Goal: Information Seeking & Learning: Understand process/instructions

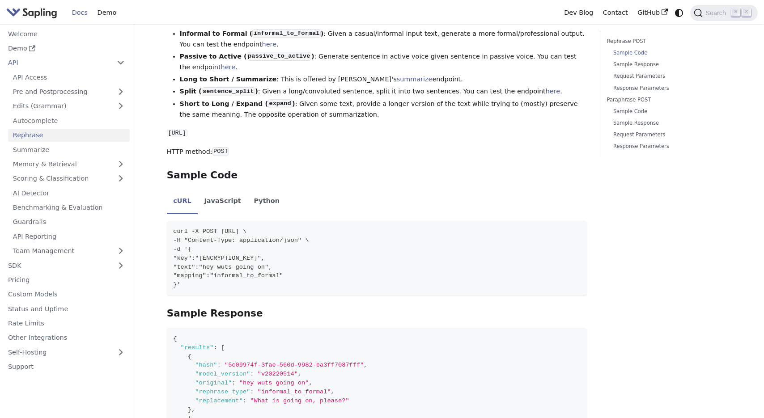
scroll to position [187, 0]
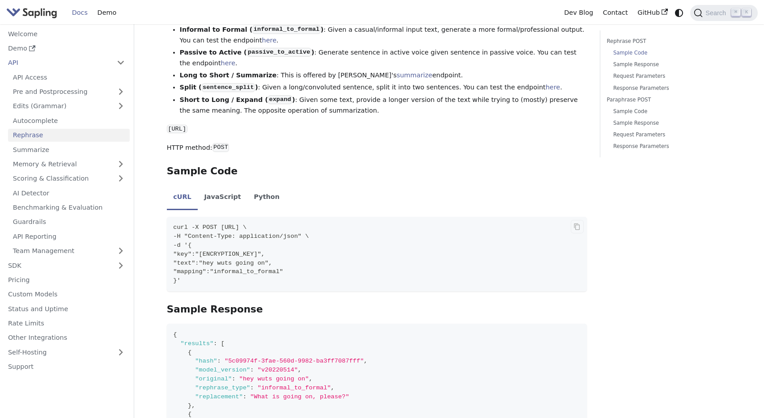
drag, startPoint x: 244, startPoint y: 274, endPoint x: 308, endPoint y: 275, distance: 63.9
click at [283, 275] on span ""mapping":"informal_to_formal"" at bounding box center [228, 271] width 110 height 7
copy span "informal_to_formal"
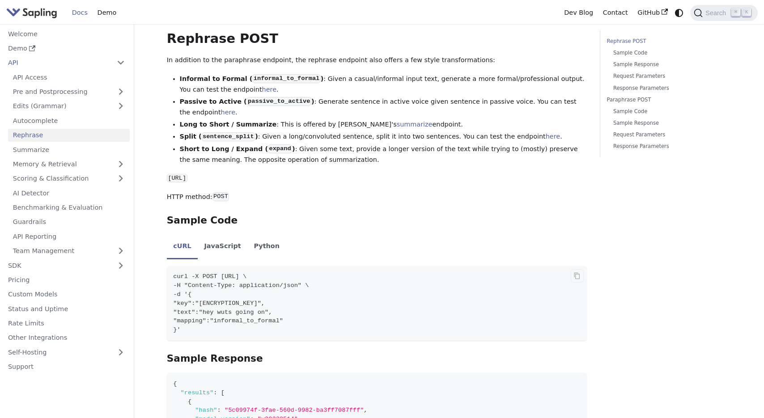
scroll to position [139, 0]
click at [221, 113] on link "here" at bounding box center [228, 111] width 14 height 7
drag, startPoint x: 239, startPoint y: 102, endPoint x: 301, endPoint y: 101, distance: 61.7
click at [301, 101] on code "passive_to_active" at bounding box center [279, 101] width 64 height 9
copy code "passive_to_active"
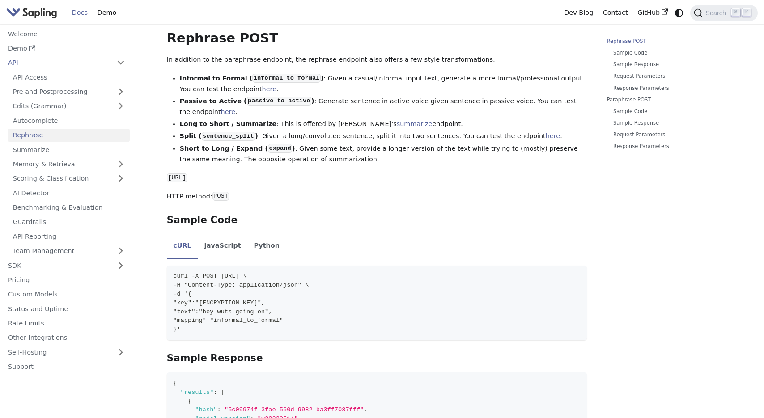
drag, startPoint x: 200, startPoint y: 138, endPoint x: 252, endPoint y: 137, distance: 51.9
click at [252, 137] on strong "Split ( sentence_split )" at bounding box center [219, 135] width 78 height 7
copy code "sentence_split"
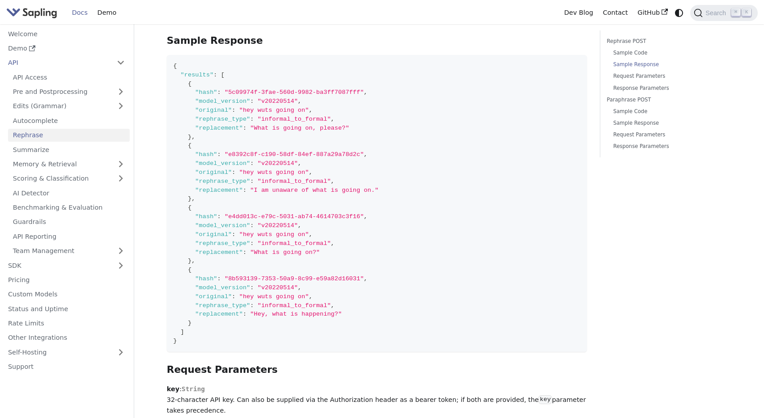
scroll to position [461, 0]
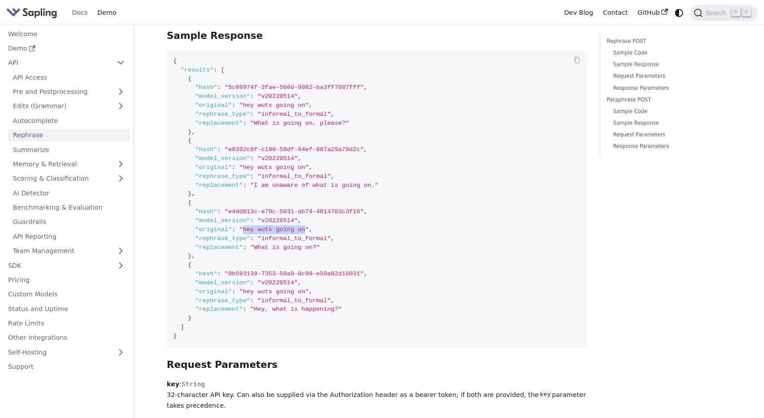
drag, startPoint x: 243, startPoint y: 229, endPoint x: 305, endPoint y: 232, distance: 61.7
click at [305, 232] on span ""hey wuts going on"" at bounding box center [274, 229] width 70 height 7
copy span "hey wuts going on"
drag, startPoint x: 262, startPoint y: 241, endPoint x: 327, endPoint y: 242, distance: 65.3
click at [327, 242] on span ""informal_to_formal"" at bounding box center [294, 238] width 73 height 7
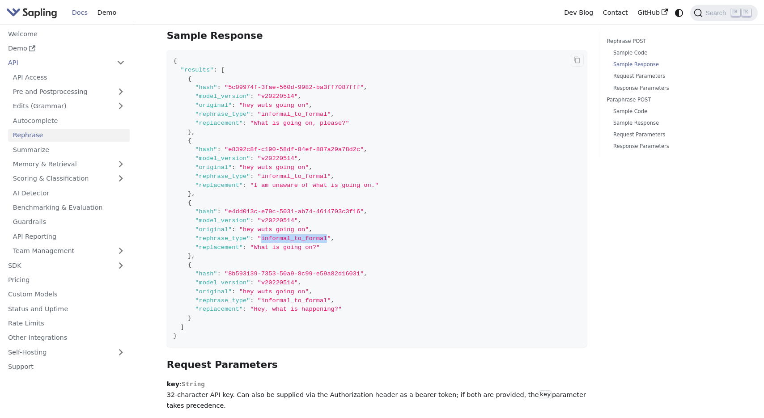
copy span "informal_to_formal"
click at [449, 193] on code "{ "results" : [ { "hash" : "5c09974f-3fae-560d-9982-ba3ff7087fff" , "model_vers…" at bounding box center [377, 198] width 420 height 297
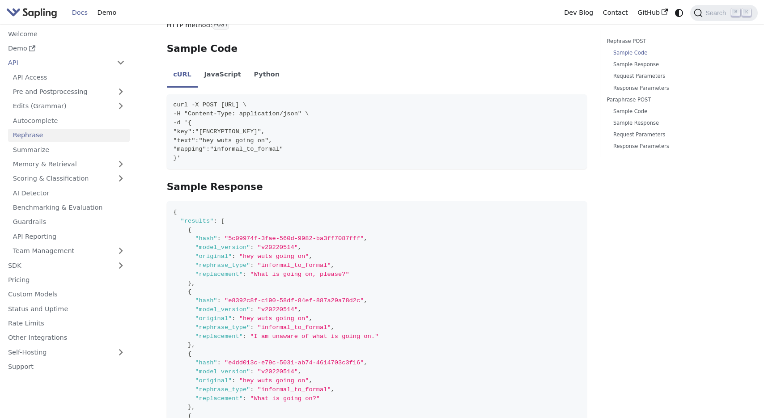
scroll to position [311, 0]
drag, startPoint x: 254, startPoint y: 274, endPoint x: 345, endPoint y: 275, distance: 90.3
click at [345, 275] on span ""What is going on, please?"" at bounding box center [299, 273] width 99 height 7
copy span "What is going on, please?"
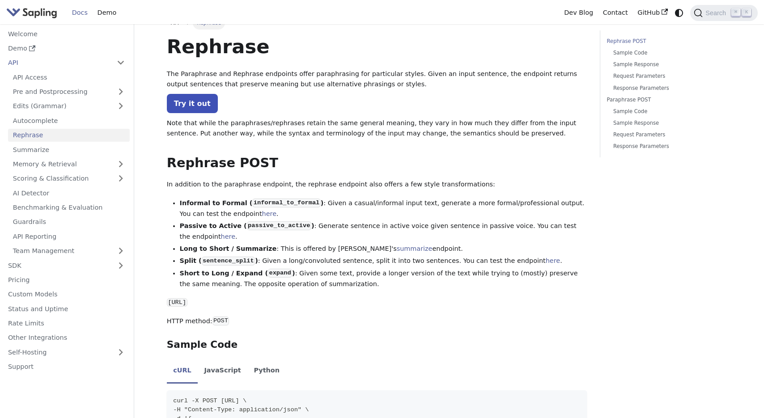
scroll to position [1, 0]
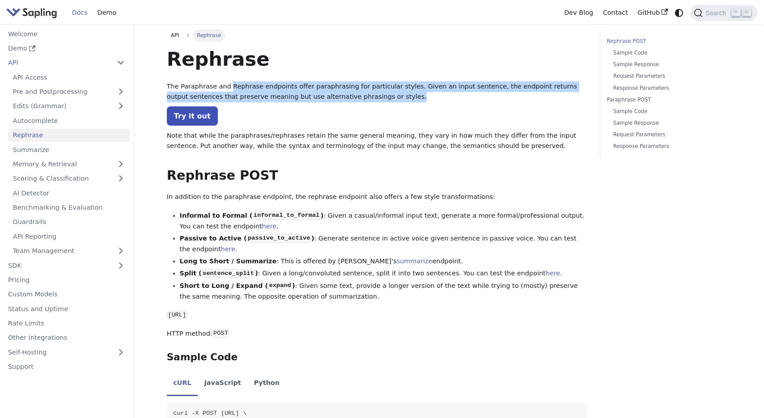
drag, startPoint x: 229, startPoint y: 86, endPoint x: 385, endPoint y: 98, distance: 156.1
click at [385, 98] on p "The Paraphrase and Rephrase endpoints offer paraphrasing for particular styles.…" at bounding box center [377, 91] width 420 height 21
copy p "Rephrase endpoints offer paraphrasing for particular styles. Given an input sen…"
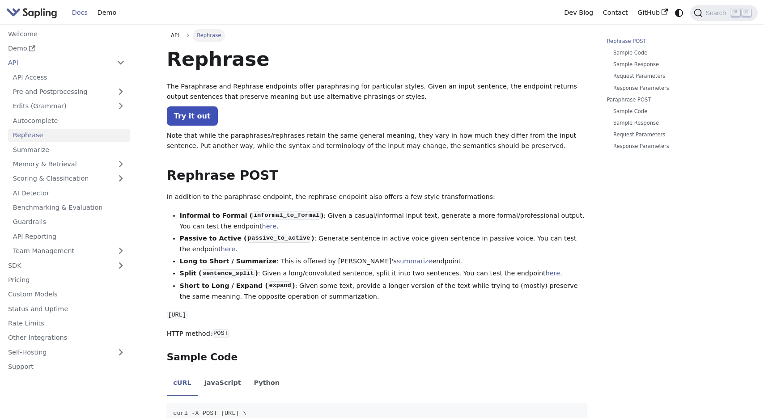
click at [474, 56] on h1 "Rephrase" at bounding box center [377, 59] width 420 height 24
drag, startPoint x: 240, startPoint y: 241, endPoint x: 300, endPoint y: 241, distance: 60.8
click at [300, 241] on code "passive_to_active" at bounding box center [279, 238] width 64 height 9
copy code "passive_to_active"
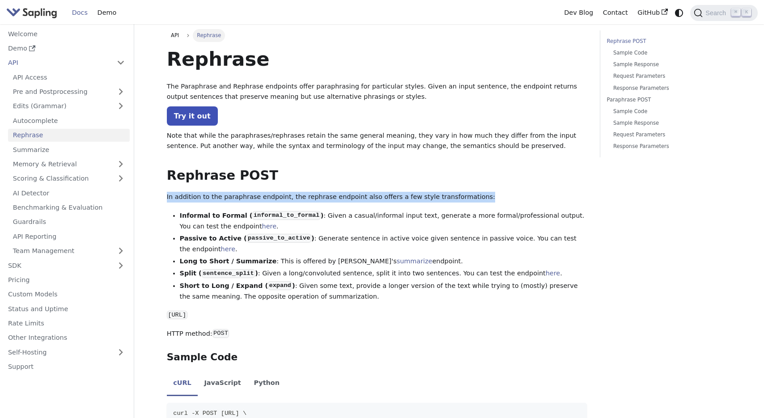
drag, startPoint x: 165, startPoint y: 196, endPoint x: 284, endPoint y: 203, distance: 119.2
click at [343, 211] on li "Informal to Formal ( informal_to_formal ) : Given a casual/informal input text,…" at bounding box center [383, 221] width 407 height 21
click at [409, 254] on li "Passive to Active ( passive_to_active ) : Generate sentence in active voice giv…" at bounding box center [383, 243] width 407 height 21
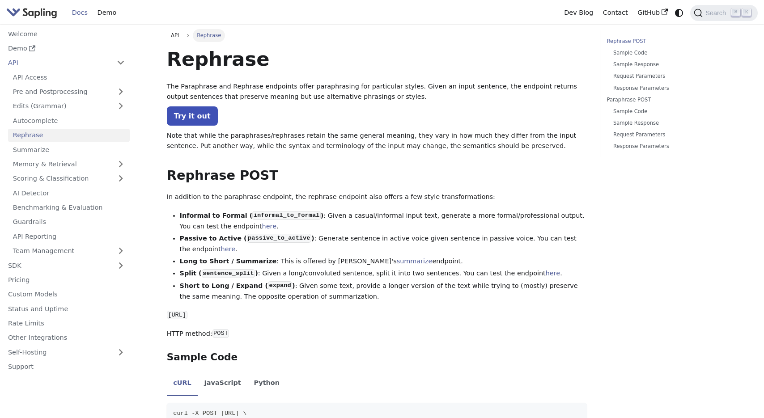
click at [400, 114] on p "Try it out" at bounding box center [377, 116] width 420 height 12
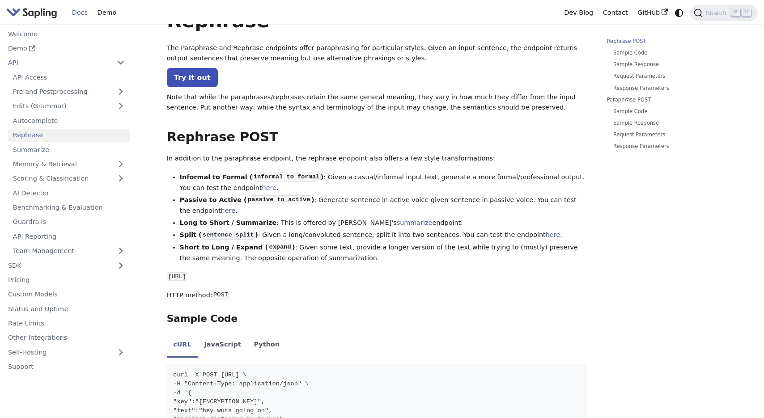
scroll to position [44, 0]
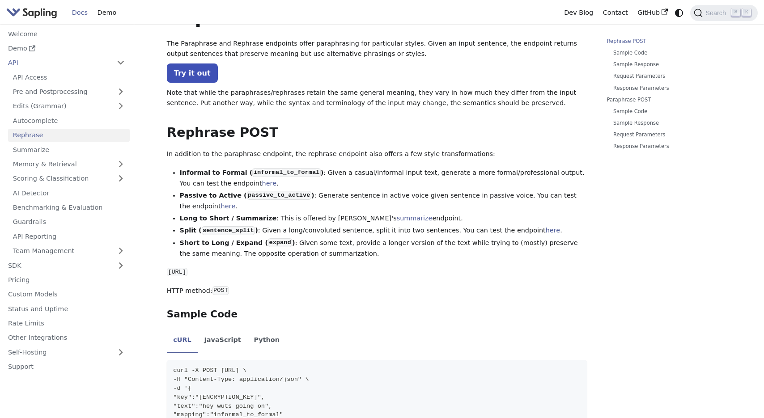
click at [519, 296] on p "HTTP method: POST" at bounding box center [377, 291] width 420 height 11
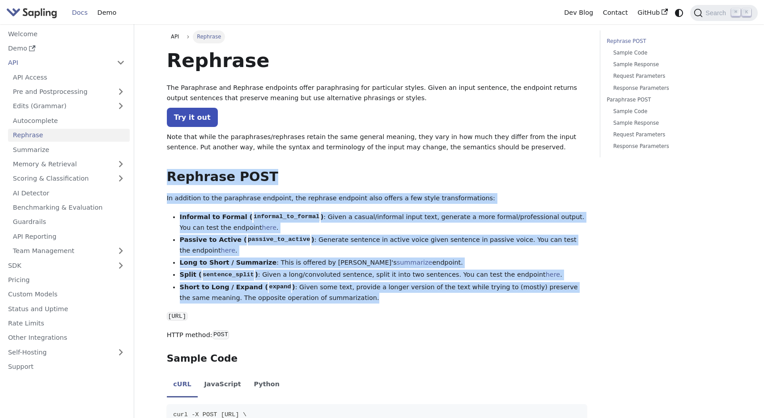
drag, startPoint x: 164, startPoint y: 175, endPoint x: 378, endPoint y: 306, distance: 250.9
copy div "Rephrase POST ​ In addition to the paraphrase endpoint, the rephrase endpoint a…"
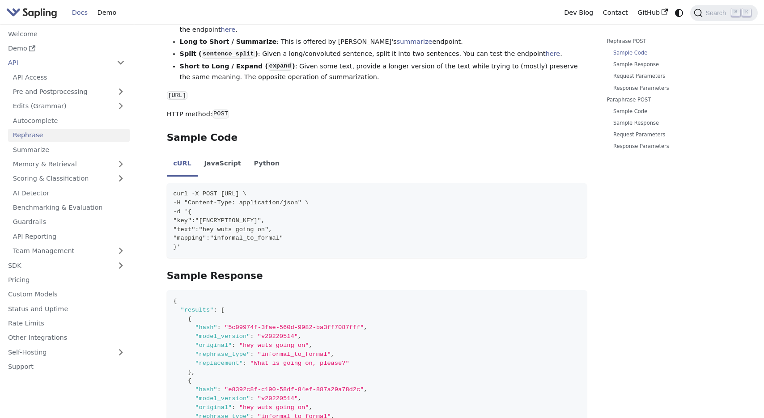
scroll to position [228, 0]
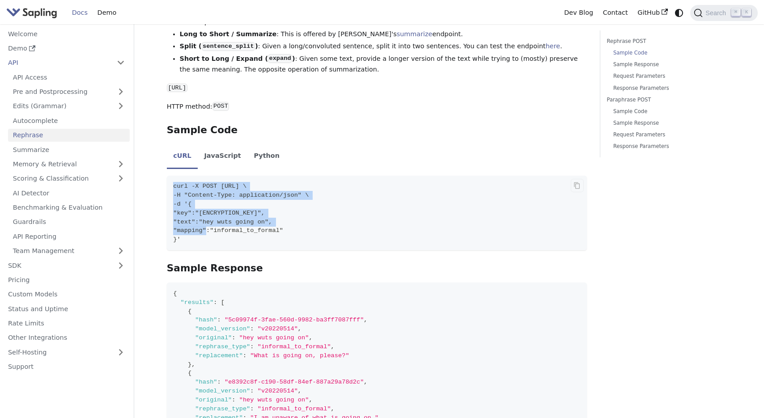
drag, startPoint x: 172, startPoint y: 188, endPoint x: 206, endPoint y: 230, distance: 54.0
click at [206, 230] on code "curl -X POST [URL] \ -H "Content-Type: application/json" \ -d '{ "key":"[ENCRYP…" at bounding box center [377, 213] width 420 height 75
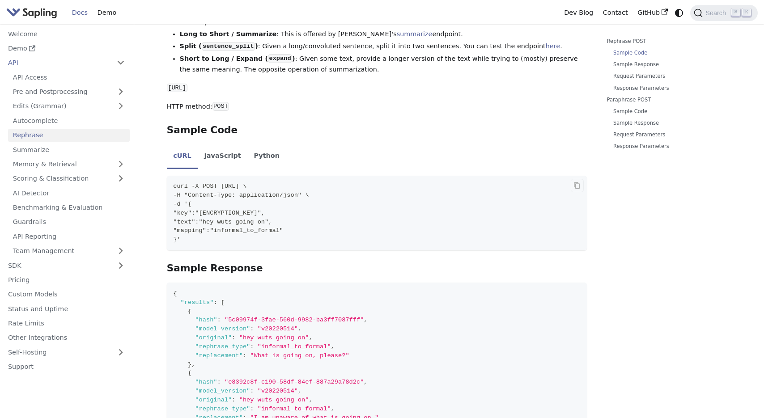
click at [322, 247] on code "curl -X POST [URL] \ -H "Content-Type: application/json" \ -d '{ "key":"[ENCRYP…" at bounding box center [377, 213] width 420 height 75
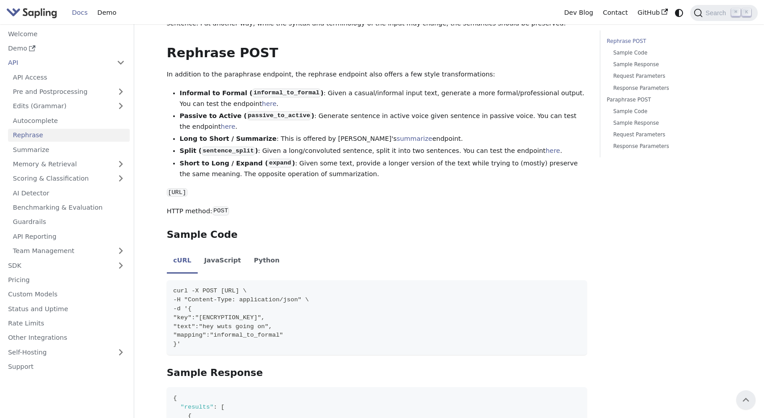
scroll to position [0, 0]
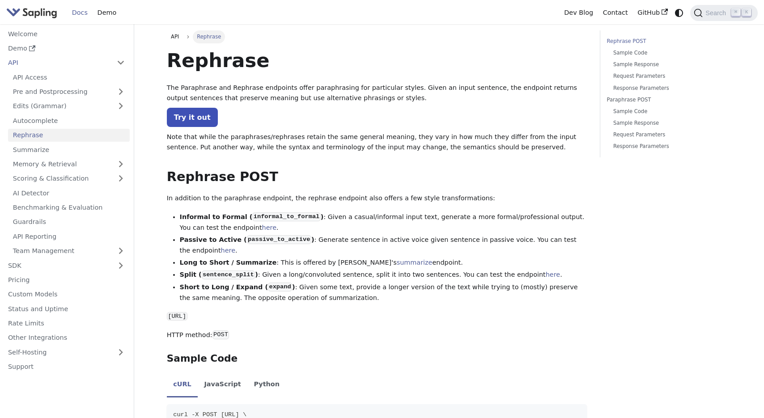
click at [229, 88] on p "The Paraphrase and Rephrase endpoints offer paraphrasing for particular styles.…" at bounding box center [377, 93] width 420 height 21
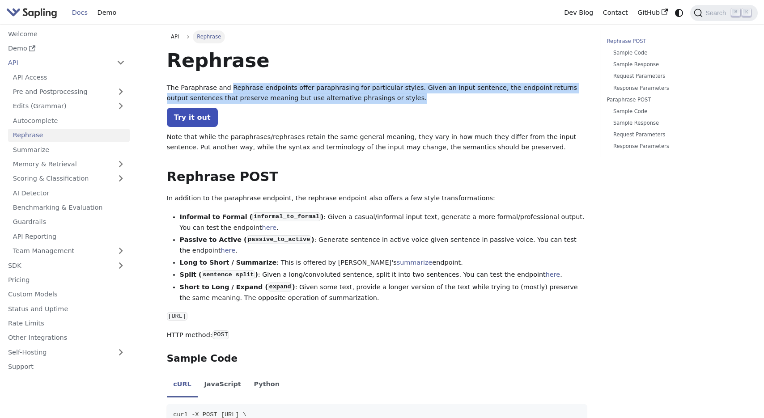
drag, startPoint x: 229, startPoint y: 89, endPoint x: 383, endPoint y: 101, distance: 154.3
click at [383, 101] on p "The Paraphrase and Rephrase endpoints offer paraphrasing for particular styles.…" at bounding box center [377, 93] width 420 height 21
copy p "Rephrase endpoints offer paraphrasing for particular styles. Given an input sen…"
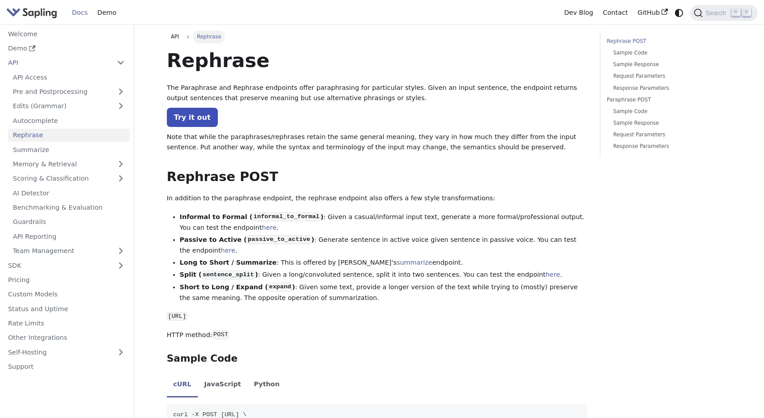
click at [400, 118] on p "Try it out" at bounding box center [377, 118] width 420 height 12
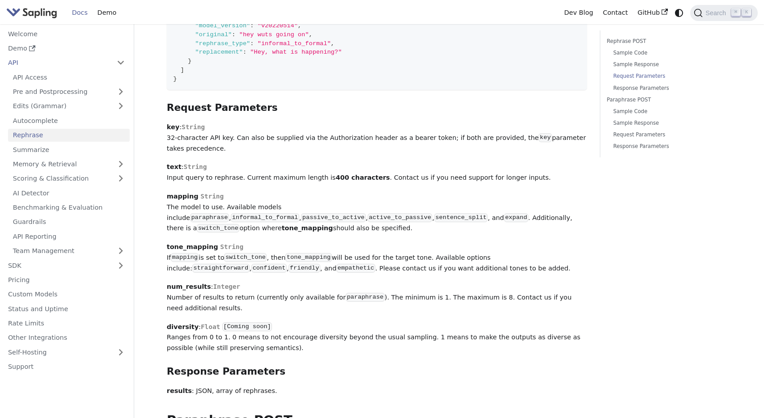
scroll to position [721, 0]
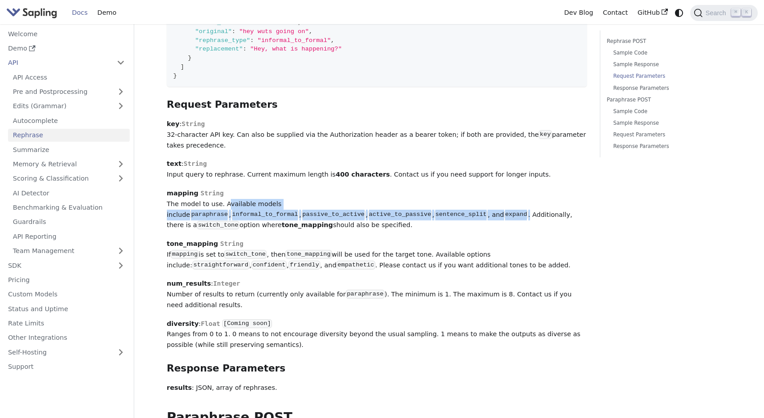
drag, startPoint x: 221, startPoint y: 208, endPoint x: 262, endPoint y: 221, distance: 43.3
click at [262, 221] on p "mapping String The model to use. Available models include paraphrase , informal…" at bounding box center [377, 209] width 420 height 42
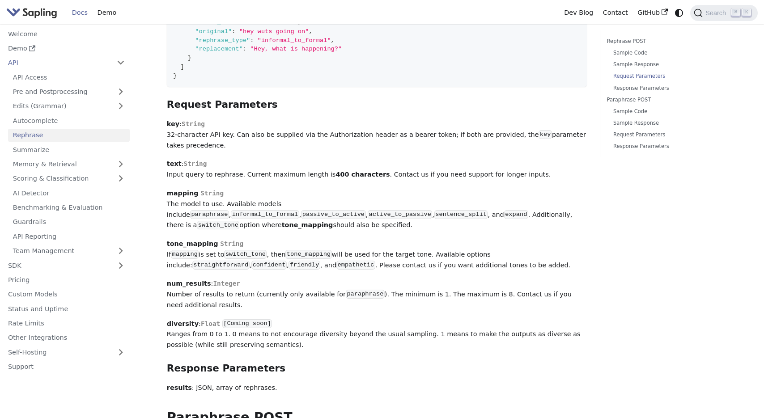
click at [346, 239] on p "tone_mapping String If mapping is set to switch_tone , then tone_mapping will b…" at bounding box center [377, 255] width 420 height 32
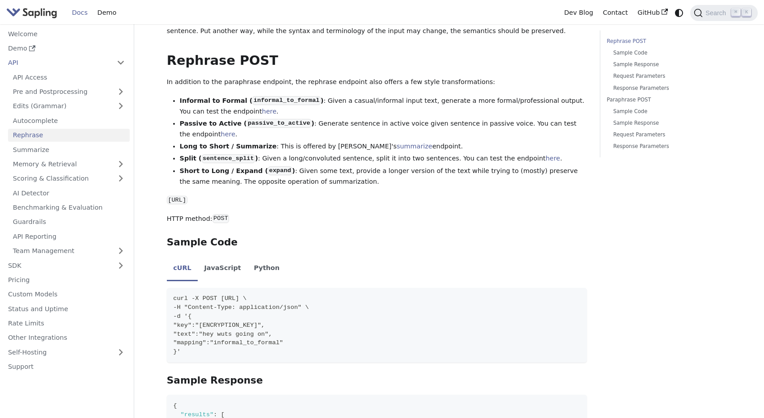
scroll to position [124, 0]
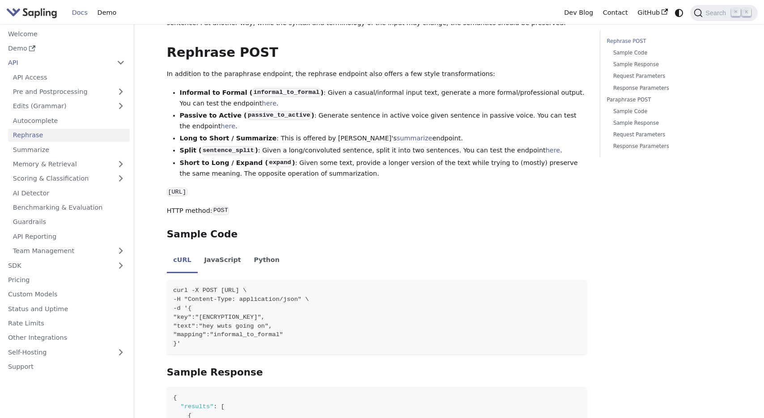
drag, startPoint x: 165, startPoint y: 191, endPoint x: 319, endPoint y: 192, distance: 153.8
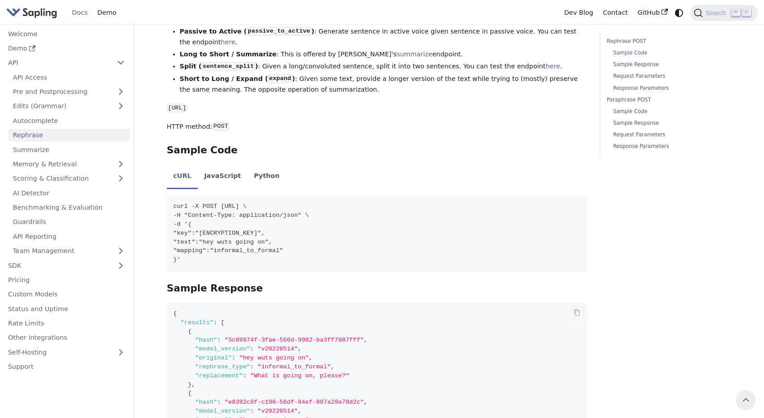
scroll to position [203, 0]
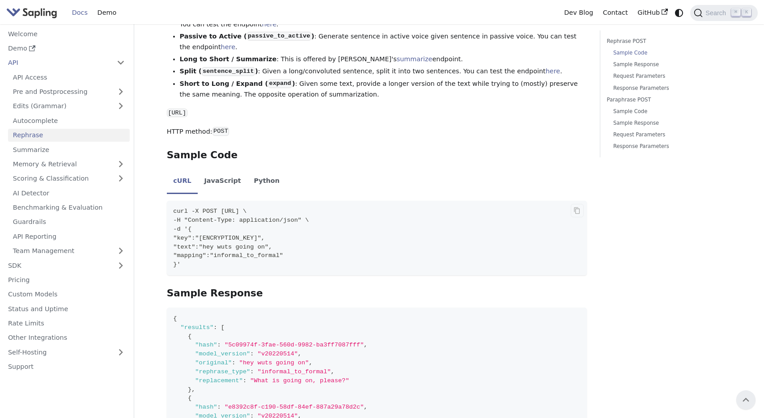
drag, startPoint x: 207, startPoint y: 231, endPoint x: 212, endPoint y: 268, distance: 37.8
click at [212, 268] on code "curl -X POST [URL] \ -H "Content-Type: application/json" \ -d '{ "key":"[ENCRYP…" at bounding box center [377, 238] width 420 height 75
click at [424, 246] on code "curl -X POST [URL] \ -H "Content-Type: application/json" \ -d '{ "key":"[ENCRYP…" at bounding box center [377, 238] width 420 height 75
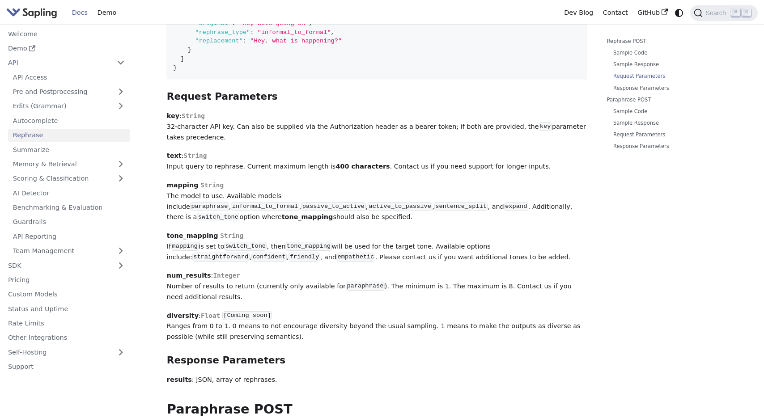
scroll to position [735, 0]
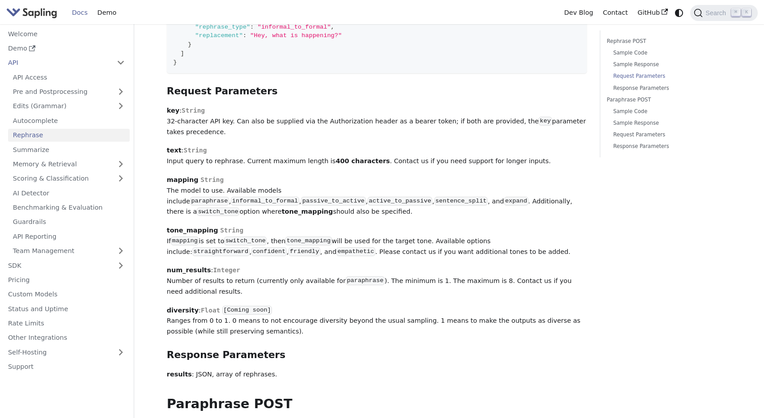
drag, startPoint x: 166, startPoint y: 92, endPoint x: 298, endPoint y: 330, distance: 273.0
click at [298, 330] on div "API Rephrase On this page Rephrase The Paraphrase and Rephrase endpoints offer …" at bounding box center [376, 228] width 433 height 1864
click at [321, 369] on p "results : JSON, array of rephrases." at bounding box center [377, 374] width 420 height 11
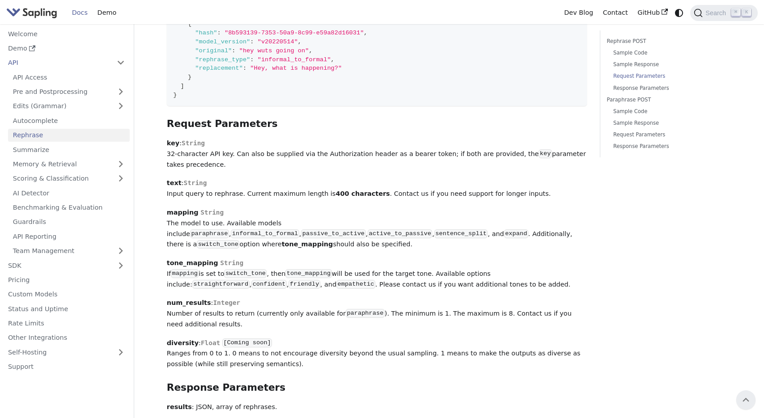
scroll to position [701, 0]
drag, startPoint x: 346, startPoint y: 309, endPoint x: 375, endPoint y: 308, distance: 29.1
click at [375, 308] on p "num_results : Integer Number of results to return (currently only available for…" at bounding box center [377, 315] width 420 height 32
click at [425, 314] on p "num_results : Integer Number of results to return (currently only available for…" at bounding box center [377, 315] width 420 height 32
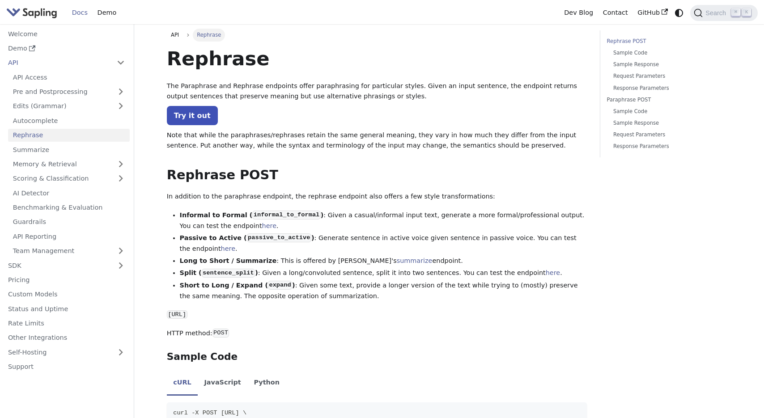
scroll to position [0, 0]
